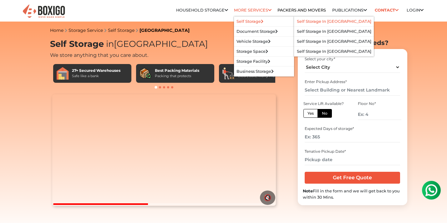
click at [301, 21] on link "Self Storage in bangalore" at bounding box center [334, 21] width 74 height 5
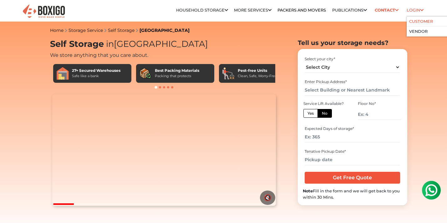
click at [415, 20] on link "Customer" at bounding box center [421, 21] width 24 height 5
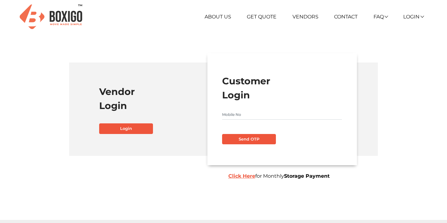
click at [244, 109] on form "Customer Login Send OTP Click Here for Monthly Storage Payment" at bounding box center [282, 109] width 120 height 70
click at [239, 113] on input "text" at bounding box center [282, 115] width 120 height 10
type input "8867132356"
click at [241, 140] on button "Send OTP" at bounding box center [249, 139] width 54 height 11
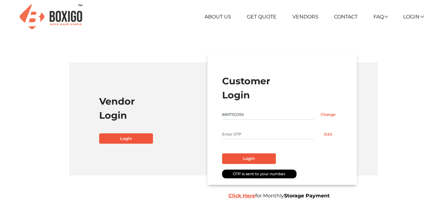
click at [240, 134] on input "text" at bounding box center [268, 135] width 92 height 10
type input "1151"
click at [247, 159] on button "Login" at bounding box center [249, 159] width 54 height 11
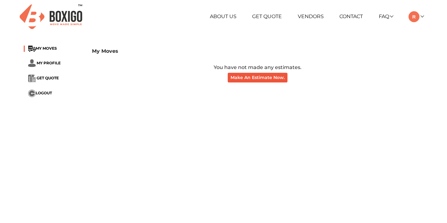
click at [45, 51] on li "MY MOVES" at bounding box center [53, 49] width 59 height 6
click at [40, 49] on span "MY MOVES" at bounding box center [46, 48] width 21 height 5
click at [47, 65] on span "MY PROFILE" at bounding box center [49, 63] width 24 height 5
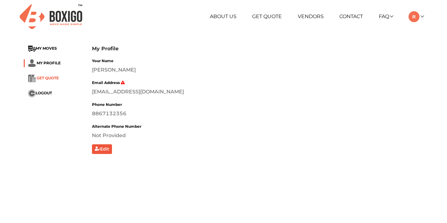
click at [47, 77] on span "GET QUOTE" at bounding box center [48, 78] width 22 height 5
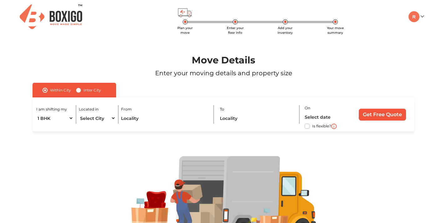
click at [51, 17] on img at bounding box center [51, 16] width 63 height 25
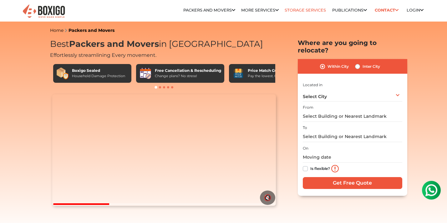
click at [297, 9] on link "Storage Services" at bounding box center [305, 10] width 41 height 5
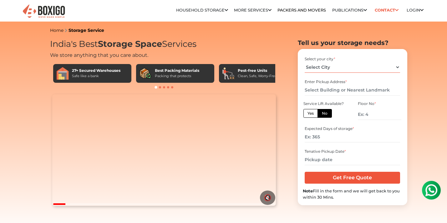
click at [324, 66] on select "Select City Bangalore Bengaluru Bhopal Bhubaneswar Chennai Coimbatore Cuttack D…" at bounding box center [352, 67] width 95 height 11
select select "[GEOGRAPHIC_DATA]"
click at [329, 92] on input "text" at bounding box center [352, 90] width 95 height 11
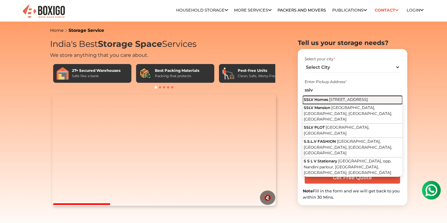
click at [331, 102] on span "2nd Main Road, Kaverappa Layout, Kadubeesanahalli, Panathur, Bengaluru, Karnata…" at bounding box center [348, 99] width 39 height 5
type input "SSLV Homes, [STREET_ADDRESS]"
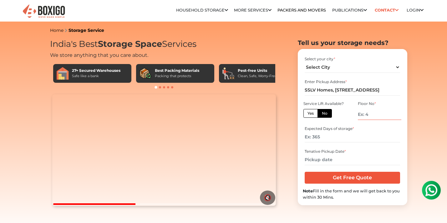
click at [371, 114] on input "number" at bounding box center [379, 114] width 43 height 11
type input "0"
click at [311, 117] on label "Yes" at bounding box center [311, 113] width 14 height 9
click at [311, 115] on input "Yes" at bounding box center [310, 113] width 4 height 4
radio input "true"
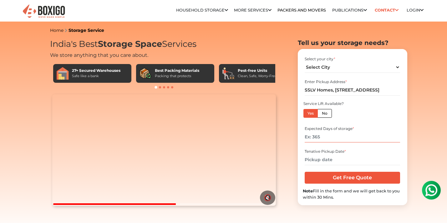
click at [326, 138] on input "number" at bounding box center [352, 137] width 95 height 11
type input "60"
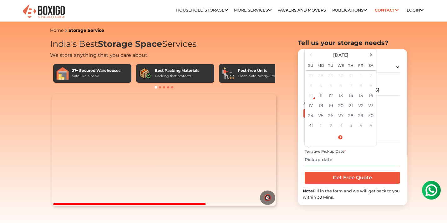
click at [327, 161] on input "text" at bounding box center [352, 160] width 95 height 11
click at [331, 96] on td "12" at bounding box center [331, 96] width 10 height 10
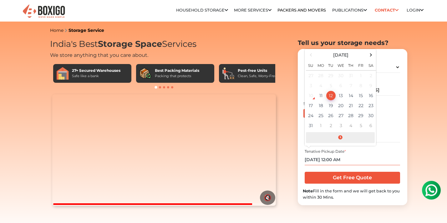
click at [340, 137] on span at bounding box center [340, 137] width 69 height 11
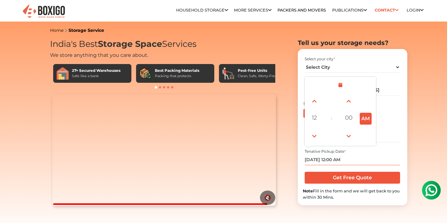
click at [365, 121] on button "AM" at bounding box center [366, 119] width 12 height 12
type input "08/12/2025 12:00 PM"
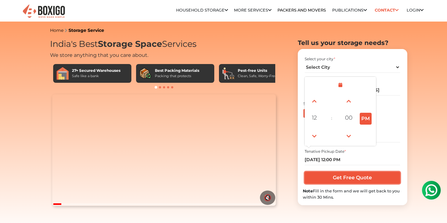
click at [355, 175] on input "Get Free Quote" at bounding box center [352, 178] width 95 height 12
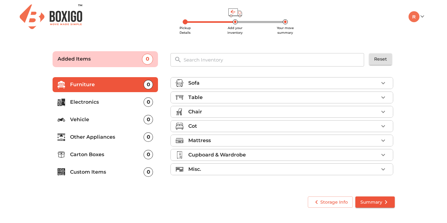
click at [206, 62] on input "text" at bounding box center [274, 59] width 189 height 13
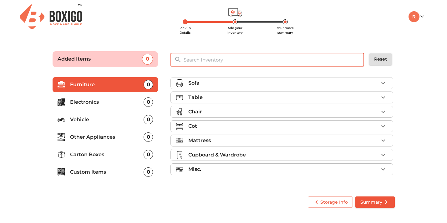
click at [227, 83] on div "Sofa" at bounding box center [283, 83] width 190 height 8
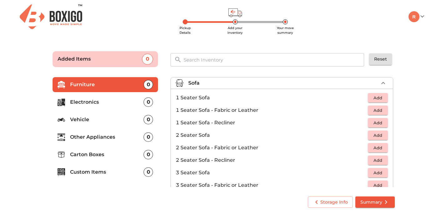
click at [378, 98] on span "Add" at bounding box center [378, 97] width 14 height 7
click at [381, 98] on icon "button" at bounding box center [383, 98] width 4 height 4
click at [365, 98] on icon "button" at bounding box center [364, 98] width 8 height 8
click at [365, 98] on icon "button" at bounding box center [364, 98] width 4 height 6
click at [379, 110] on span "Add" at bounding box center [378, 110] width 14 height 7
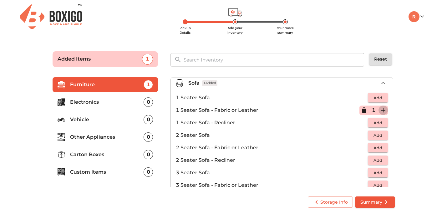
click at [382, 110] on icon "button" at bounding box center [384, 111] width 8 height 8
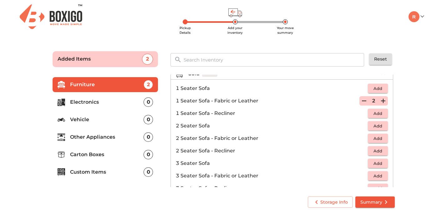
scroll to position [10, 0]
click at [377, 175] on span "Add" at bounding box center [378, 175] width 14 height 7
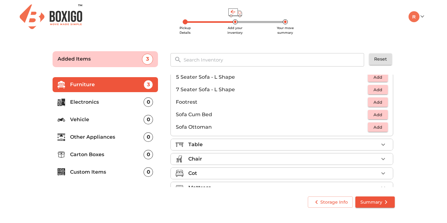
scroll to position [148, 0]
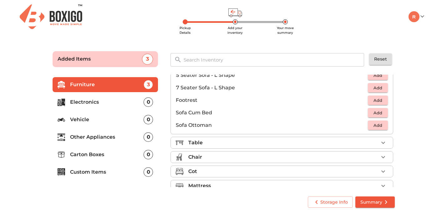
click at [346, 144] on div "Table" at bounding box center [283, 143] width 190 height 8
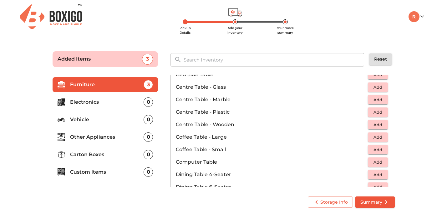
scroll to position [52, 0]
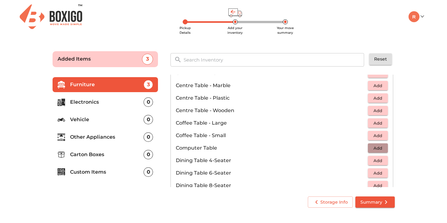
click at [378, 148] on span "Add" at bounding box center [378, 148] width 14 height 7
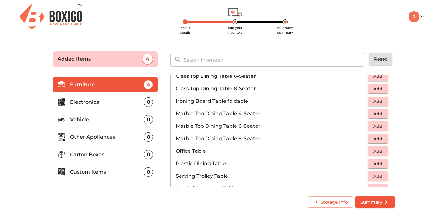
scroll to position [277, 0]
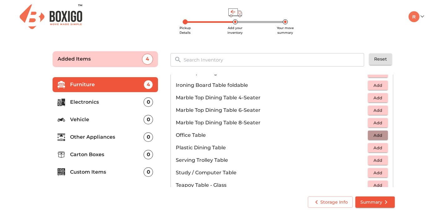
click at [379, 133] on span "Add" at bounding box center [378, 135] width 14 height 7
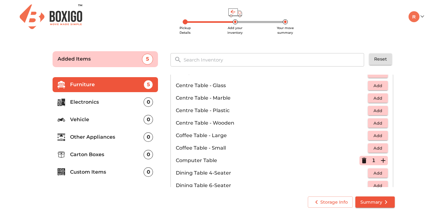
scroll to position [50, 0]
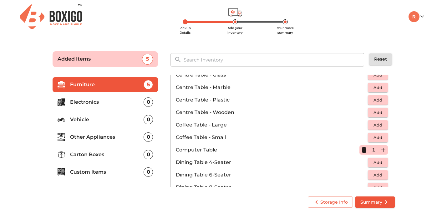
click at [367, 150] on icon "button" at bounding box center [364, 150] width 8 height 8
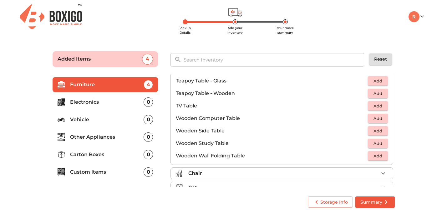
scroll to position [414, 0]
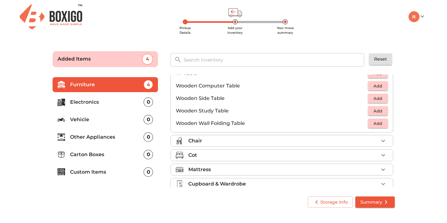
click at [315, 143] on div "Chair" at bounding box center [283, 141] width 190 height 8
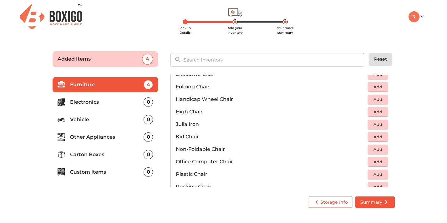
scroll to position [158, 0]
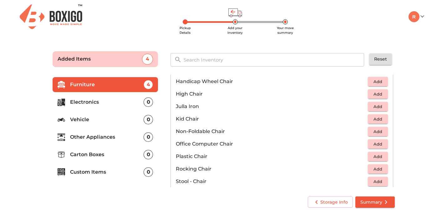
click at [383, 155] on span "Add" at bounding box center [378, 156] width 14 height 7
click at [384, 157] on icon "button" at bounding box center [383, 157] width 4 height 4
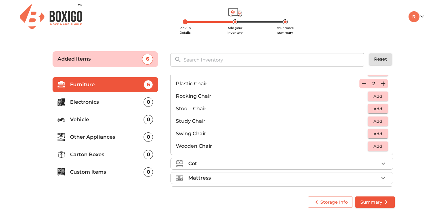
scroll to position [241, 0]
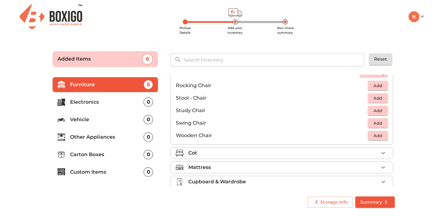
click at [335, 155] on div "Cot" at bounding box center [283, 154] width 190 height 8
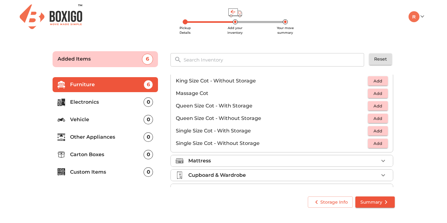
scroll to position [184, 0]
click at [376, 119] on span "Add" at bounding box center [378, 119] width 14 height 7
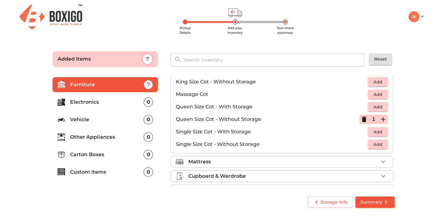
click at [377, 143] on span "Add" at bounding box center [378, 144] width 14 height 7
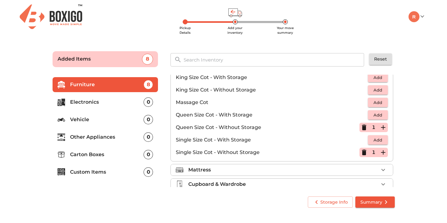
scroll to position [174, 0]
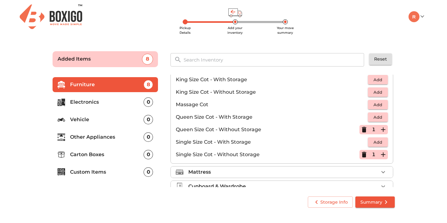
click at [373, 95] on span "Add" at bounding box center [378, 92] width 14 height 7
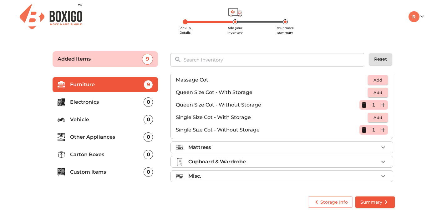
click at [333, 149] on div "Mattress" at bounding box center [283, 148] width 190 height 8
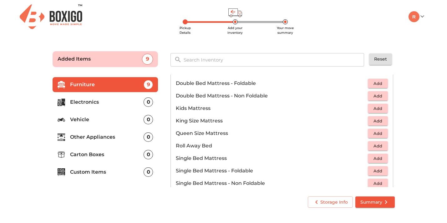
scroll to position [71, 0]
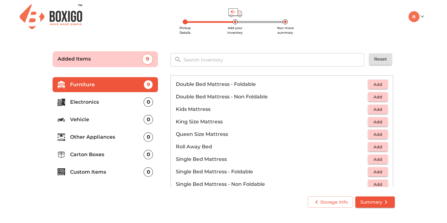
click at [377, 120] on span "Add" at bounding box center [378, 122] width 14 height 7
click at [377, 135] on span "Add" at bounding box center [378, 134] width 14 height 7
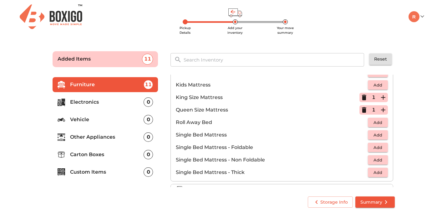
scroll to position [97, 0]
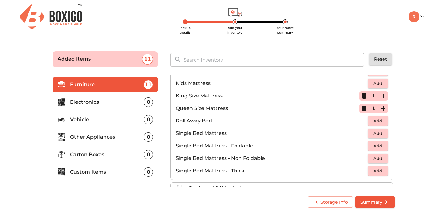
click at [378, 157] on span "Add" at bounding box center [378, 158] width 14 height 7
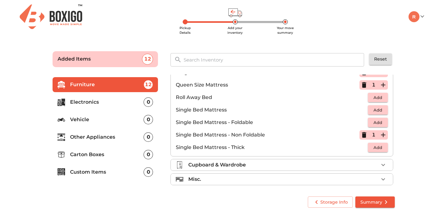
scroll to position [124, 0]
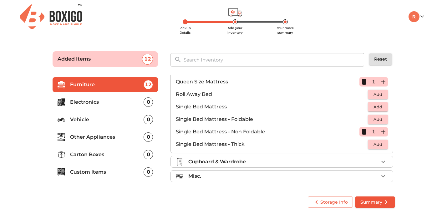
click at [356, 161] on div "Cupboard & Wardrobe" at bounding box center [283, 162] width 190 height 8
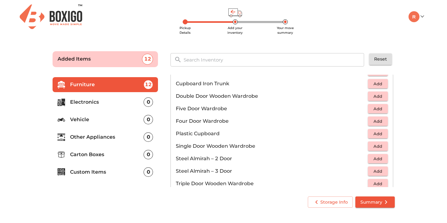
click at [356, 161] on ul "Chest of Drawers Add Cupboard - China Cabinet Add Cupboard (Dismantlable) - Lar…" at bounding box center [282, 146] width 222 height 218
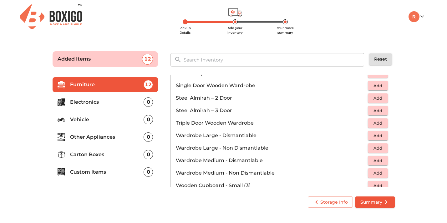
scroll to position [211, 0]
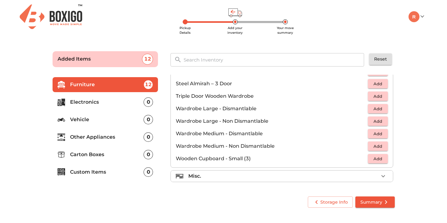
click at [301, 178] on div "Misc." at bounding box center [283, 177] width 190 height 8
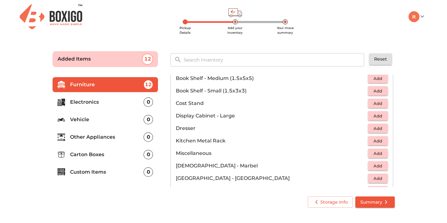
scroll to position [170, 0]
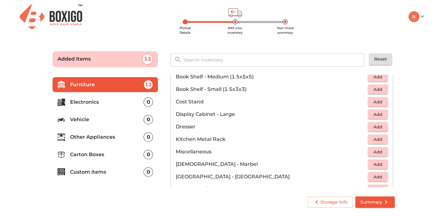
click at [379, 137] on span "Add" at bounding box center [378, 139] width 14 height 7
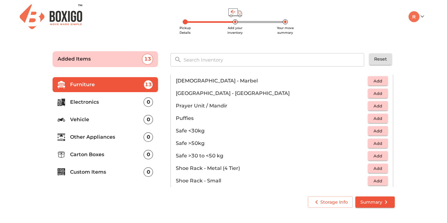
scroll to position [255, 0]
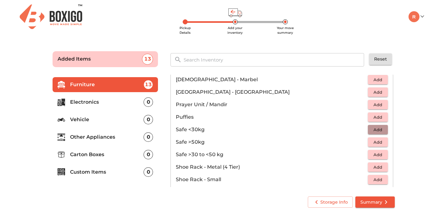
click at [380, 131] on span "Add" at bounding box center [378, 129] width 14 height 7
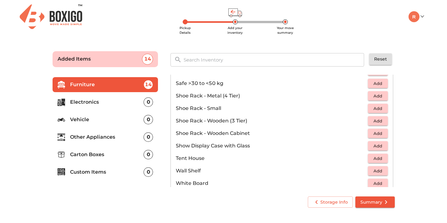
scroll to position [336, 0]
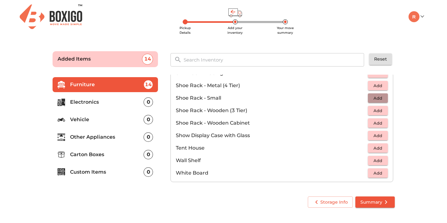
click at [378, 94] on button "Add" at bounding box center [378, 99] width 20 height 10
click at [99, 104] on p "Electronics" at bounding box center [107, 103] width 74 height 8
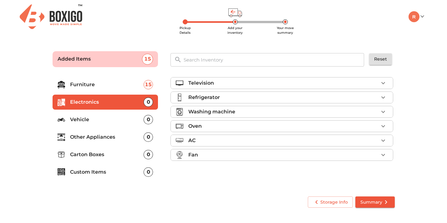
scroll to position [0, 0]
click at [217, 85] on div "Television" at bounding box center [283, 83] width 190 height 8
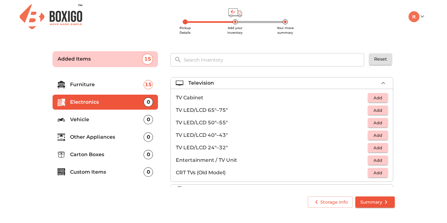
click at [378, 122] on span "Add" at bounding box center [378, 123] width 14 height 7
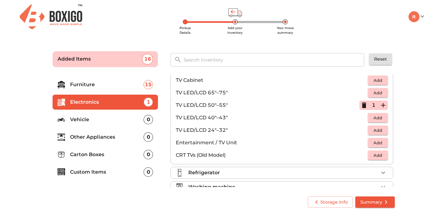
scroll to position [22, 0]
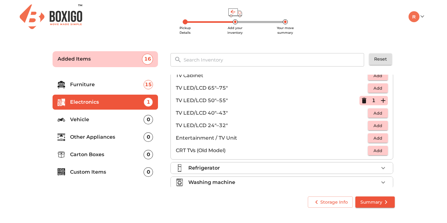
click at [257, 172] on div "Refrigerator" at bounding box center [283, 169] width 190 height 8
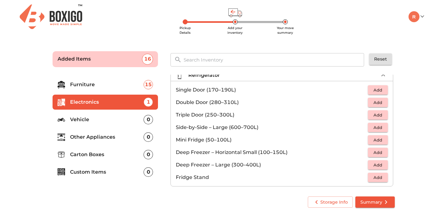
click at [375, 103] on span "Add" at bounding box center [378, 102] width 14 height 7
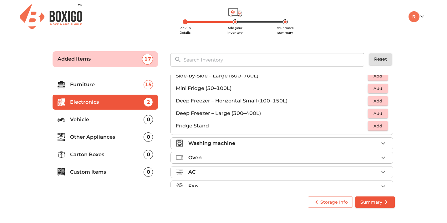
scroll to position [79, 0]
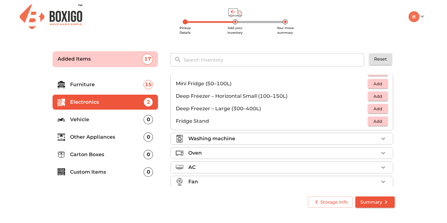
click at [257, 141] on div "Washing machine" at bounding box center [283, 139] width 190 height 8
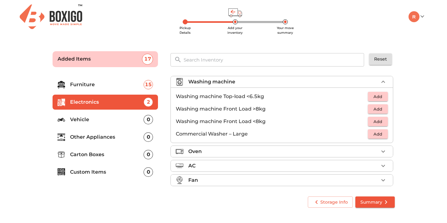
scroll to position [30, 0]
click at [373, 109] on span "Add" at bounding box center [378, 109] width 14 height 7
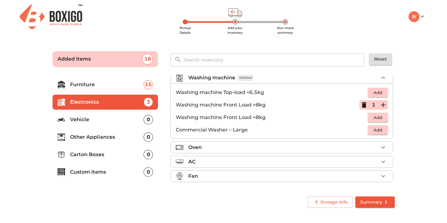
click at [242, 145] on div "Oven" at bounding box center [283, 148] width 190 height 8
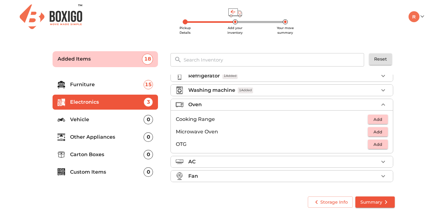
scroll to position [22, 0]
click at [227, 164] on div "AC" at bounding box center [283, 162] width 190 height 8
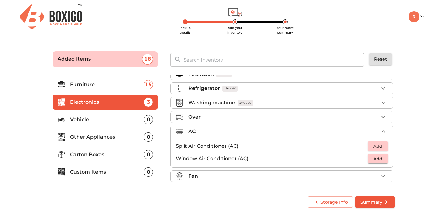
click at [225, 175] on div "Fan" at bounding box center [283, 177] width 190 height 8
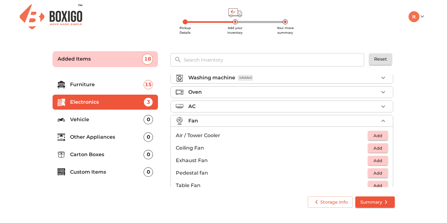
scroll to position [47, 0]
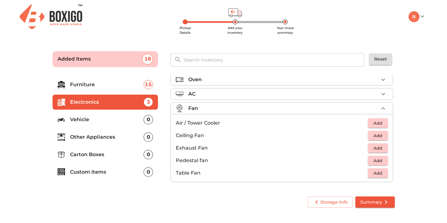
click at [88, 136] on p "Other Appliances" at bounding box center [107, 138] width 74 height 8
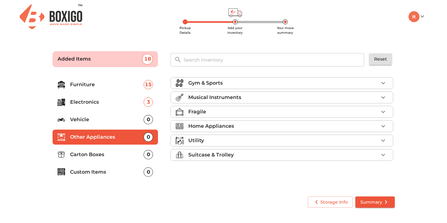
scroll to position [0, 0]
click at [217, 123] on p "Home Appliances" at bounding box center [211, 127] width 46 height 8
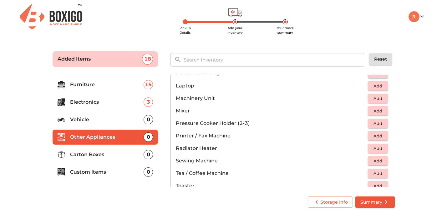
scroll to position [336, 0]
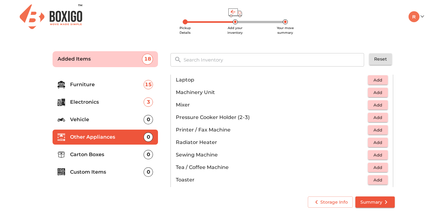
click at [381, 103] on span "Add" at bounding box center [378, 105] width 14 height 7
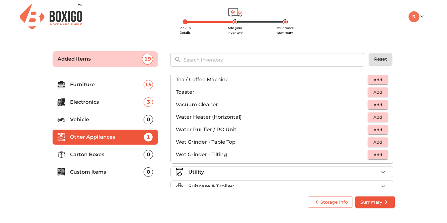
scroll to position [435, 0]
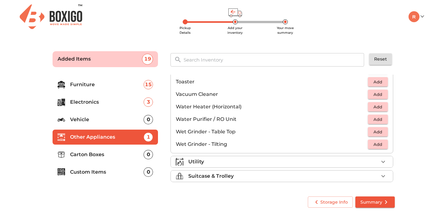
click at [230, 162] on div "Utility" at bounding box center [283, 162] width 190 height 8
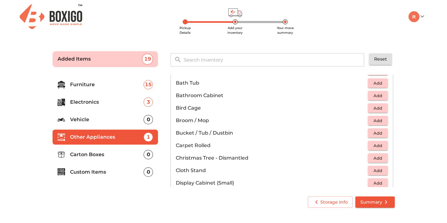
scroll to position [100, 0]
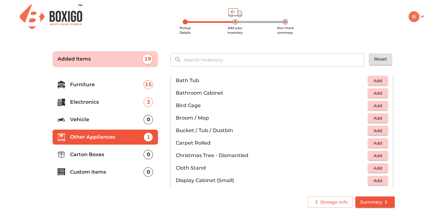
click at [376, 128] on span "Add" at bounding box center [378, 130] width 14 height 7
click at [383, 130] on icon "button" at bounding box center [383, 131] width 4 height 4
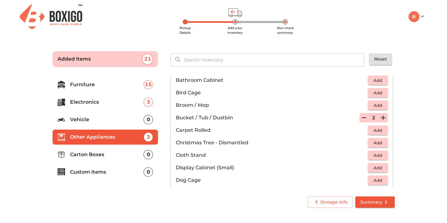
click at [379, 153] on span "Add" at bounding box center [378, 155] width 14 height 7
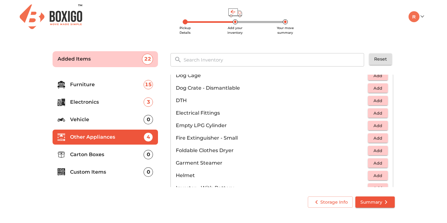
scroll to position [220, 0]
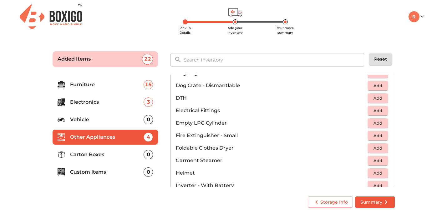
click at [377, 121] on span "Add" at bounding box center [378, 123] width 14 height 7
click at [381, 122] on icon "button" at bounding box center [384, 124] width 8 height 8
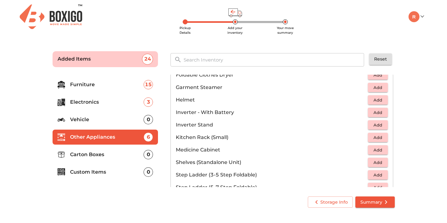
scroll to position [296, 0]
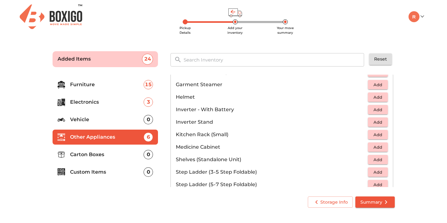
click at [377, 133] on span "Add" at bounding box center [378, 134] width 14 height 7
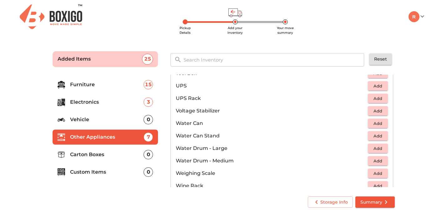
scroll to position [433, 0]
click at [378, 124] on span "Add" at bounding box center [378, 123] width 14 height 7
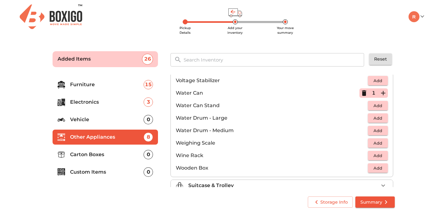
scroll to position [472, 0]
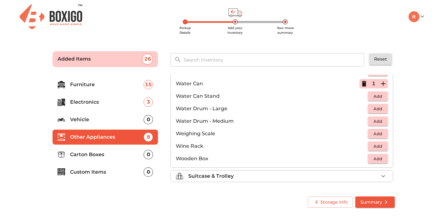
click at [264, 178] on div "Suitcase & Trolley" at bounding box center [283, 177] width 190 height 8
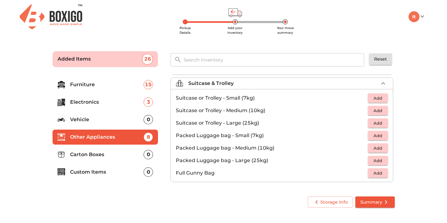
scroll to position [72, 0]
click at [379, 122] on span "Add" at bounding box center [378, 123] width 14 height 7
click at [91, 160] on li "Carton Boxes 0" at bounding box center [106, 154] width 106 height 15
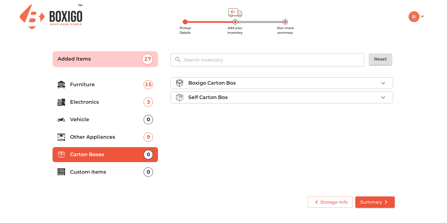
scroll to position [0, 0]
click at [211, 86] on p "Boxigo Carton Box" at bounding box center [212, 83] width 48 height 8
click at [227, 114] on p "Self Carton Box" at bounding box center [207, 116] width 39 height 8
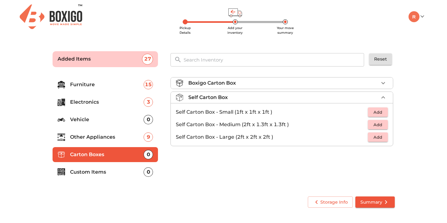
click at [223, 101] on li "Self Carton Box" at bounding box center [282, 97] width 222 height 11
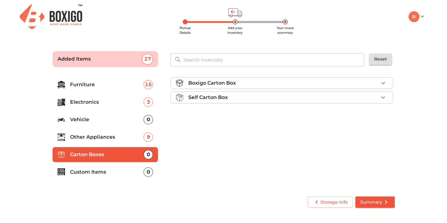
click at [218, 85] on p "Boxigo Carton Box" at bounding box center [212, 83] width 48 height 8
click at [379, 100] on span "Add" at bounding box center [378, 97] width 14 height 7
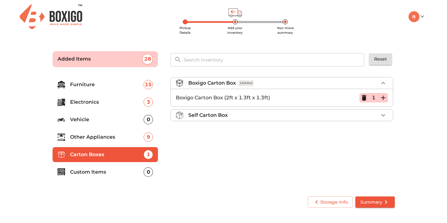
click at [382, 98] on icon "button" at bounding box center [384, 98] width 8 height 8
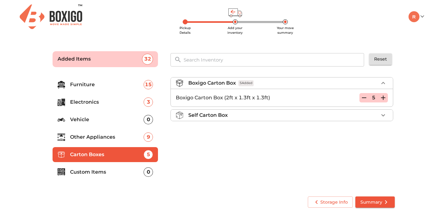
click at [382, 98] on icon "button" at bounding box center [384, 98] width 8 height 8
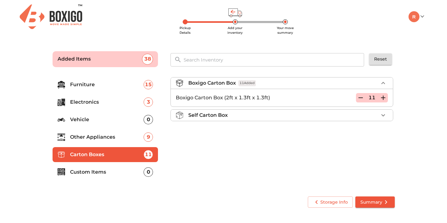
click at [382, 98] on icon "button" at bounding box center [384, 98] width 8 height 8
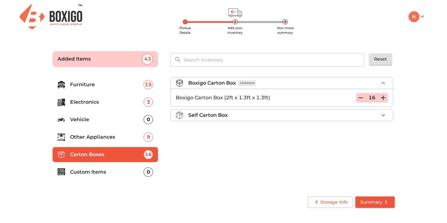
click at [382, 98] on icon "button" at bounding box center [384, 98] width 8 height 8
click at [91, 174] on p "Custom Items" at bounding box center [107, 173] width 74 height 8
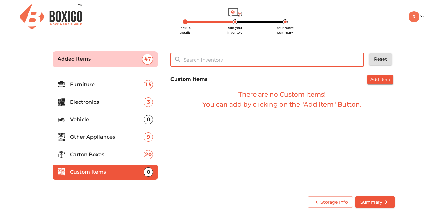
click at [216, 62] on input "text" at bounding box center [274, 59] width 189 height 13
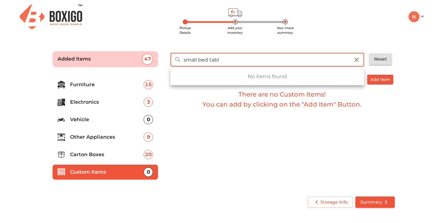
click at [201, 62] on input "small bed tabl" at bounding box center [267, 59] width 174 height 13
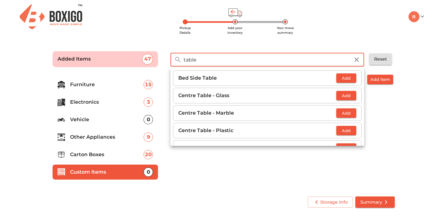
click at [344, 78] on span "Add" at bounding box center [346, 78] width 14 height 7
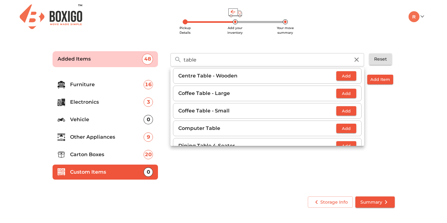
scroll to position [16, 0]
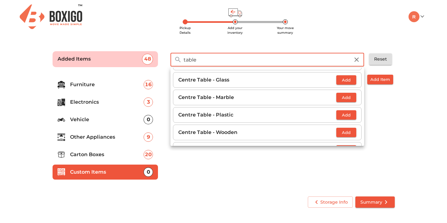
click at [197, 62] on input "table" at bounding box center [267, 59] width 174 height 13
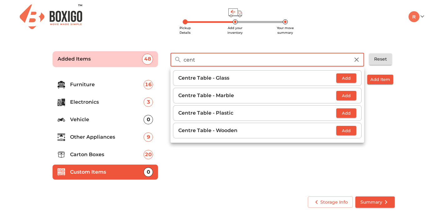
type input "cent"
click at [347, 129] on span "Add" at bounding box center [346, 130] width 14 height 7
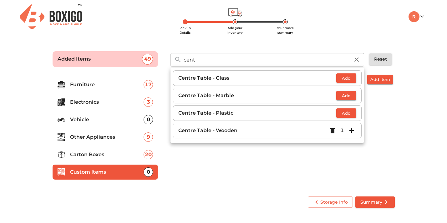
click at [262, 171] on div "Custom Items Add Item There are no Custom Items! You can add by clicking on the…" at bounding box center [282, 131] width 229 height 118
click at [356, 58] on icon "button" at bounding box center [357, 60] width 8 height 8
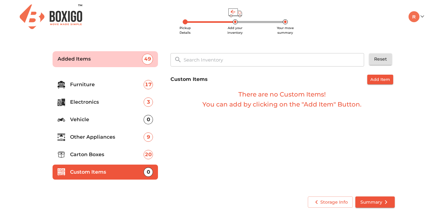
click at [302, 64] on input "text" at bounding box center [274, 59] width 189 height 13
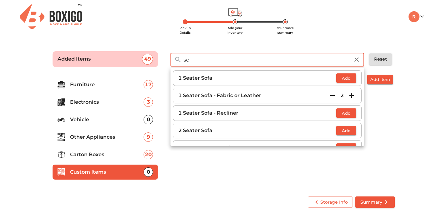
type input "s"
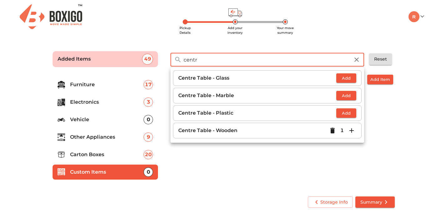
click at [201, 59] on input "centr" at bounding box center [267, 59] width 174 height 13
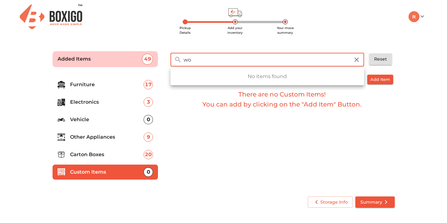
type input "w"
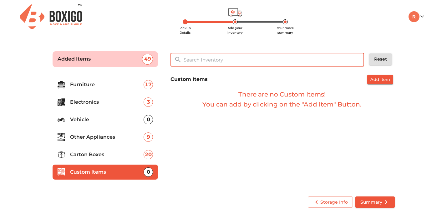
click at [362, 205] on span "Summary" at bounding box center [374, 203] width 29 height 8
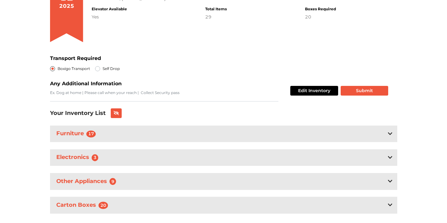
scroll to position [93, 0]
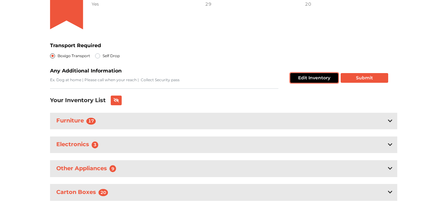
click at [300, 78] on button "Edit Inventory" at bounding box center [314, 78] width 48 height 10
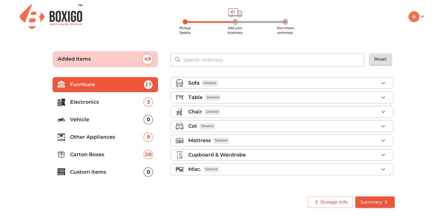
click at [113, 94] on ul "Furniture 17 Electronics 3 Vehicle 0 Other Appliances 9 Carton Boxes 20 Custom …" at bounding box center [106, 130] width 106 height 110
click at [110, 100] on p "Electronics" at bounding box center [107, 103] width 74 height 8
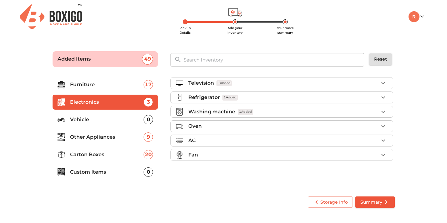
click at [100, 89] on li "Furniture 17" at bounding box center [106, 84] width 106 height 15
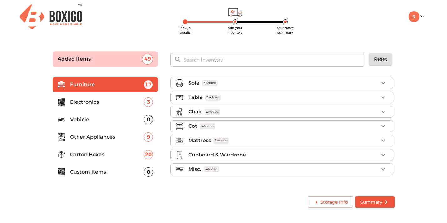
click at [94, 117] on p "Vehicle" at bounding box center [107, 120] width 74 height 8
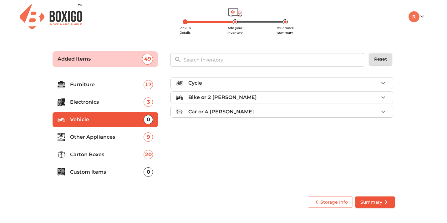
click at [92, 134] on p "Other Appliances" at bounding box center [107, 138] width 74 height 8
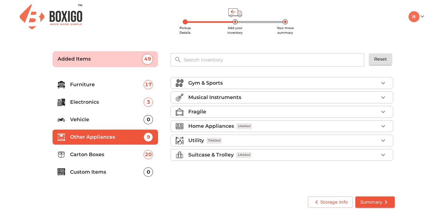
click at [92, 151] on li "Carton Boxes 20" at bounding box center [106, 154] width 106 height 15
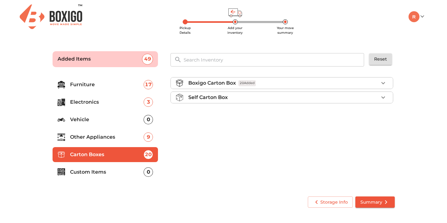
click at [104, 169] on p "Custom Items" at bounding box center [107, 173] width 74 height 8
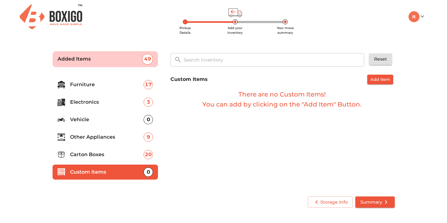
click at [209, 60] on input "text" at bounding box center [274, 59] width 189 height 13
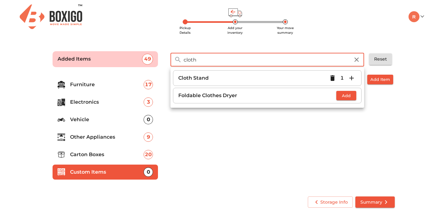
type input "cloth"
click at [346, 95] on span "Add" at bounding box center [346, 95] width 14 height 7
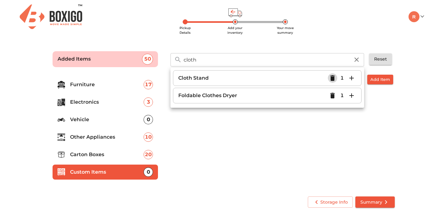
click at [332, 79] on icon "button" at bounding box center [332, 78] width 4 height 6
click at [234, 136] on div "Custom Items Add Item There are no Custom Items! You can add by clicking on the…" at bounding box center [282, 131] width 229 height 118
click at [358, 59] on icon "button" at bounding box center [357, 60] width 4 height 4
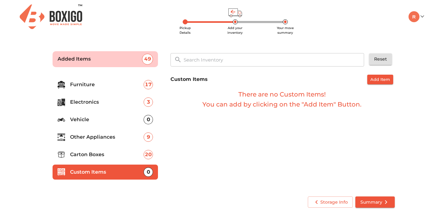
click at [249, 62] on input "text" at bounding box center [274, 59] width 189 height 13
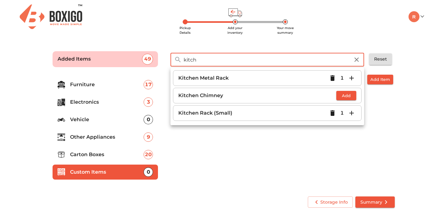
type input "kitch"
click at [334, 78] on icon "button" at bounding box center [332, 78] width 4 height 6
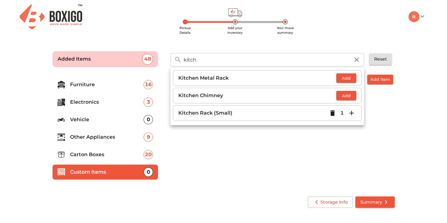
click at [294, 162] on div "Custom Items Add Item There are no Custom Items! You can add by clicking on the…" at bounding box center [282, 131] width 229 height 118
click at [359, 57] on icon "button" at bounding box center [357, 60] width 8 height 8
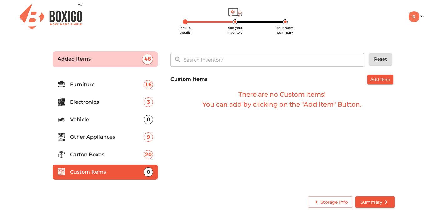
click at [261, 58] on input "text" at bounding box center [274, 59] width 189 height 13
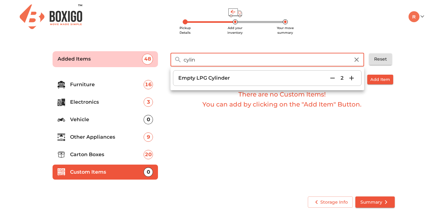
click at [218, 62] on input "cylin" at bounding box center [267, 59] width 174 height 13
type input "="
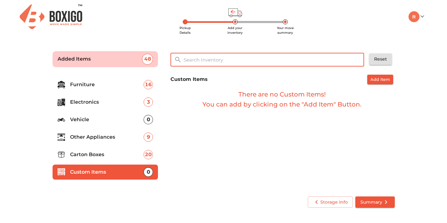
click at [208, 105] on h6 "There are no Custom Items! You can add by clicking on the "Add Item" Button." at bounding box center [282, 99] width 223 height 20
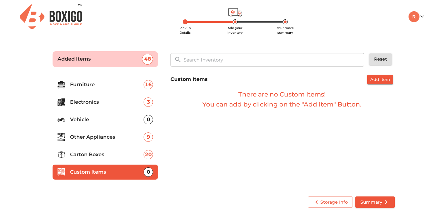
click at [198, 66] on input "text" at bounding box center [274, 59] width 189 height 13
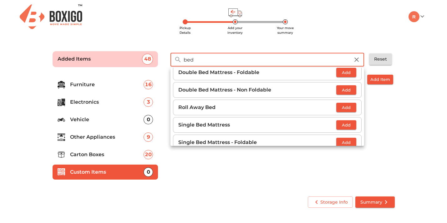
scroll to position [50, 0]
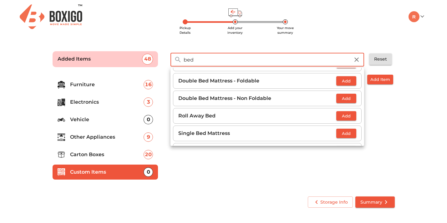
click at [196, 61] on input "bed" at bounding box center [267, 59] width 174 height 13
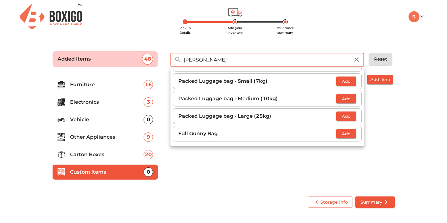
scroll to position [0, 0]
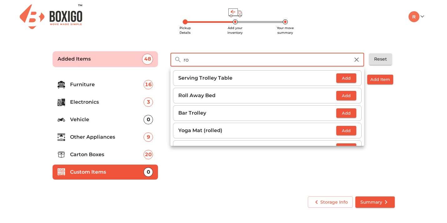
type input "r"
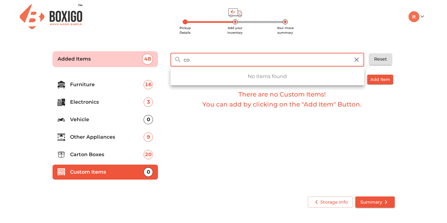
type input "c"
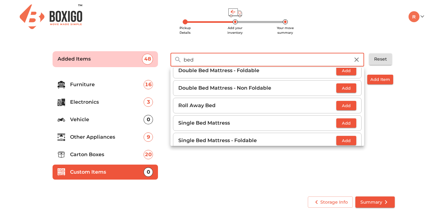
scroll to position [69, 0]
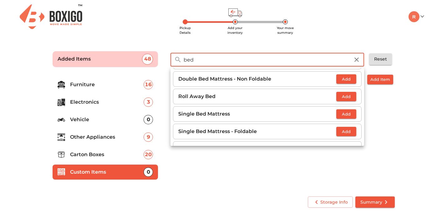
type input "bed"
click at [341, 94] on span "Add" at bounding box center [346, 96] width 14 height 7
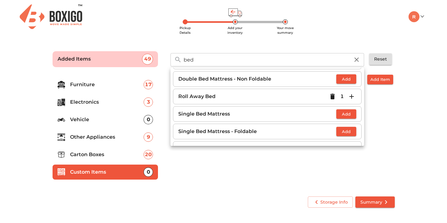
click at [350, 95] on icon "button" at bounding box center [352, 97] width 8 height 8
click at [334, 152] on div "Custom Items Add Item There are no Custom Items! You can add by clicking on the…" at bounding box center [282, 131] width 229 height 118
click at [293, 62] on input "bed" at bounding box center [267, 59] width 174 height 13
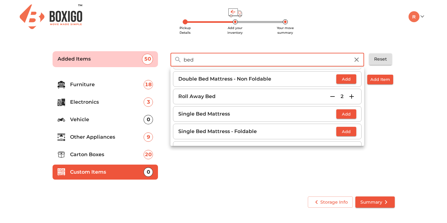
click at [293, 62] on input "bed" at bounding box center [267, 59] width 174 height 13
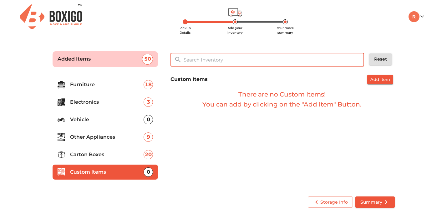
click at [244, 133] on div "Custom Items Add Item There are no Custom Items! You can add by clicking on the…" at bounding box center [282, 131] width 229 height 118
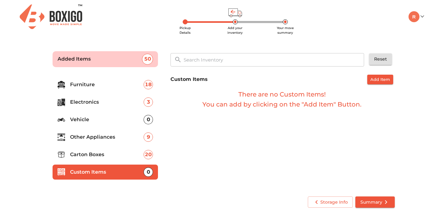
click at [201, 60] on input "text" at bounding box center [274, 59] width 189 height 13
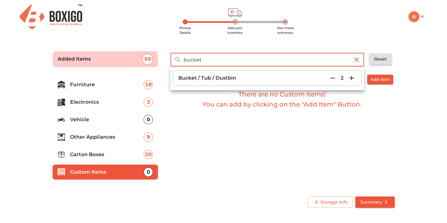
type input "bucket"
click at [351, 80] on icon "button" at bounding box center [352, 78] width 8 height 8
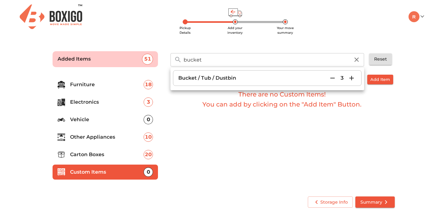
click at [351, 80] on icon "button" at bounding box center [352, 78] width 8 height 8
click at [342, 117] on div "Custom Items Add Item There are no Custom Items! You can add by clicking on the…" at bounding box center [282, 131] width 229 height 118
click at [229, 57] on input "bucket" at bounding box center [267, 59] width 174 height 13
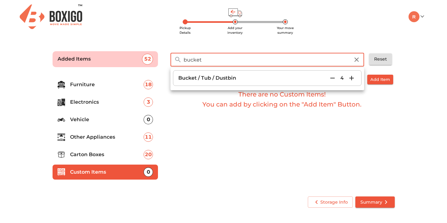
click at [229, 57] on input "bucket" at bounding box center [267, 59] width 174 height 13
type input "helme"
click at [350, 76] on span "Add" at bounding box center [346, 78] width 14 height 7
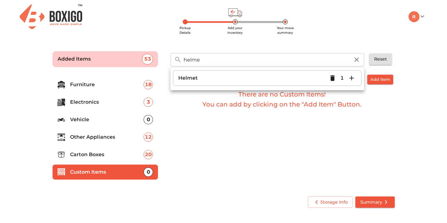
click at [351, 78] on icon "button" at bounding box center [352, 78] width 8 height 8
click at [333, 100] on h6 "There are no Custom Items! You can add by clicking on the "Add Item" Button." at bounding box center [282, 99] width 223 height 20
click at [351, 77] on icon "button" at bounding box center [352, 78] width 8 height 8
click at [336, 124] on div "Custom Items Add Item There are no Custom Items! You can add by clicking on the…" at bounding box center [282, 131] width 229 height 118
click at [242, 63] on input "helme" at bounding box center [267, 59] width 174 height 13
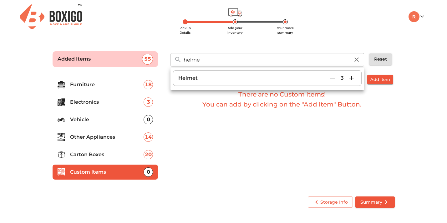
click at [242, 63] on input "helme" at bounding box center [267, 59] width 174 height 13
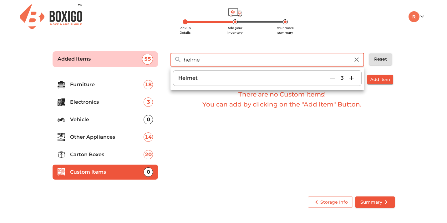
click at [242, 63] on input "helme" at bounding box center [267, 59] width 174 height 13
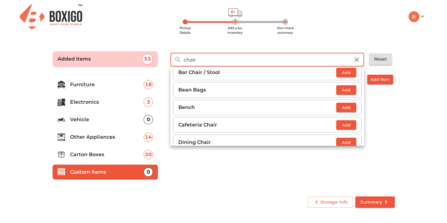
scroll to position [0, 0]
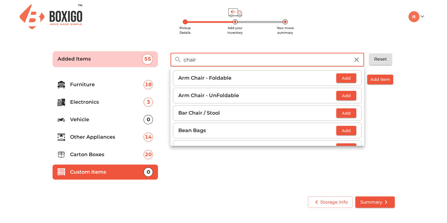
type input "chair"
click at [347, 79] on span "Add" at bounding box center [346, 78] width 14 height 7
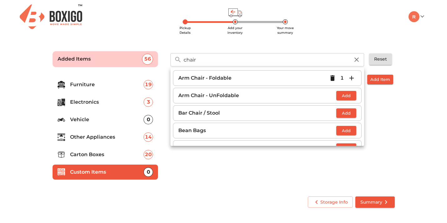
click at [305, 183] on div "Custom Items Add Item There are no Custom Items! You can add by clicking on the…" at bounding box center [282, 131] width 229 height 118
click at [370, 199] on span "Summary" at bounding box center [374, 203] width 29 height 8
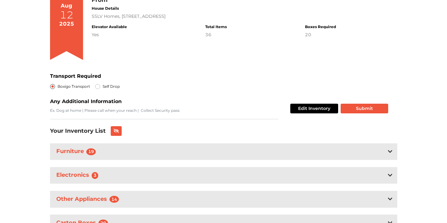
scroll to position [62, 0]
click at [159, 103] on div "Any Additional Information" at bounding box center [164, 109] width 228 height 22
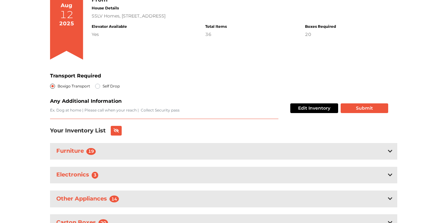
click at [147, 112] on textarea "Transport Required" at bounding box center [164, 114] width 228 height 12
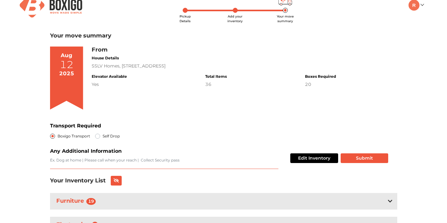
scroll to position [13, 0]
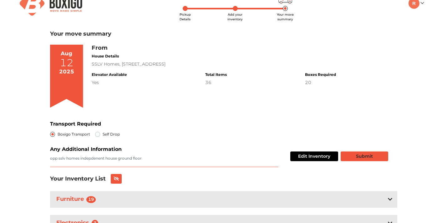
type textarea "opp sslv homes indepdenent house ground floor"
click at [355, 153] on button "Submit" at bounding box center [365, 157] width 48 height 10
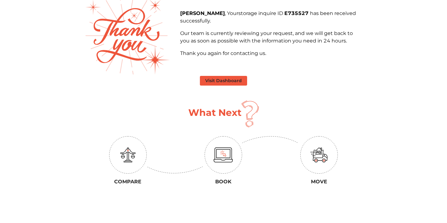
scroll to position [13, 0]
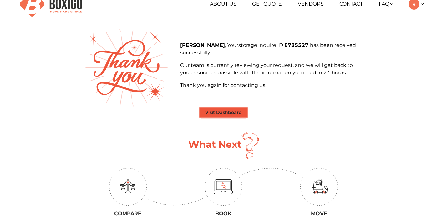
click at [217, 115] on button "Visit Dashboard" at bounding box center [223, 113] width 47 height 10
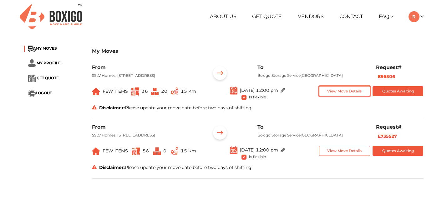
click at [345, 97] on button "View Move Details" at bounding box center [344, 91] width 51 height 10
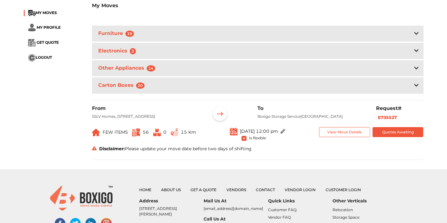
scroll to position [238, 0]
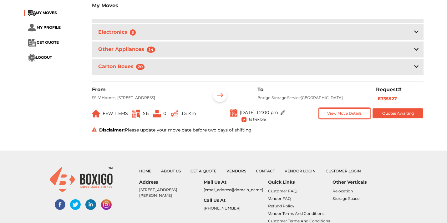
click at [334, 119] on button "View Move Details" at bounding box center [344, 114] width 51 height 10
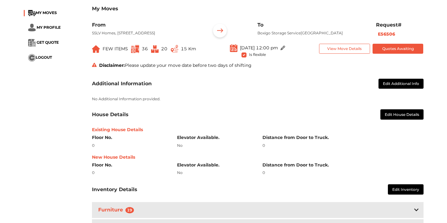
scroll to position [0, 0]
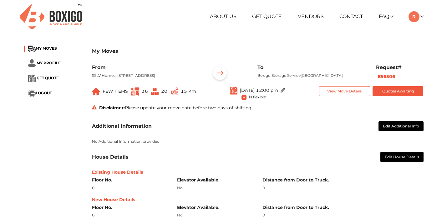
click at [205, 26] on div "About Us Get Quote Vendors Contact FAQ Customer FAQ Vendor FAQ My Moves My Prof…" at bounding box center [223, 17] width 409 height 34
